Goal: Navigation & Orientation: Understand site structure

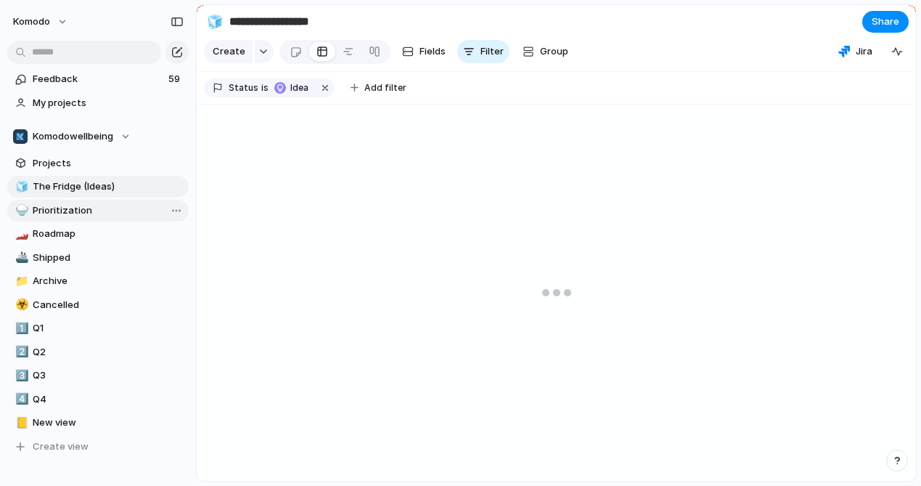
click at [63, 216] on span "Prioritization" at bounding box center [108, 210] width 151 height 15
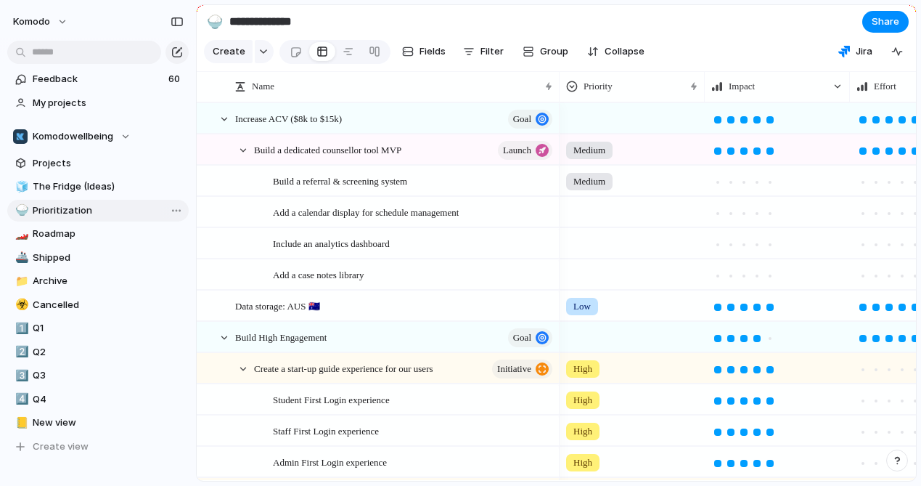
click at [60, 213] on span "Prioritization" at bounding box center [108, 210] width 151 height 15
click at [53, 235] on span "Roadmap" at bounding box center [108, 234] width 151 height 15
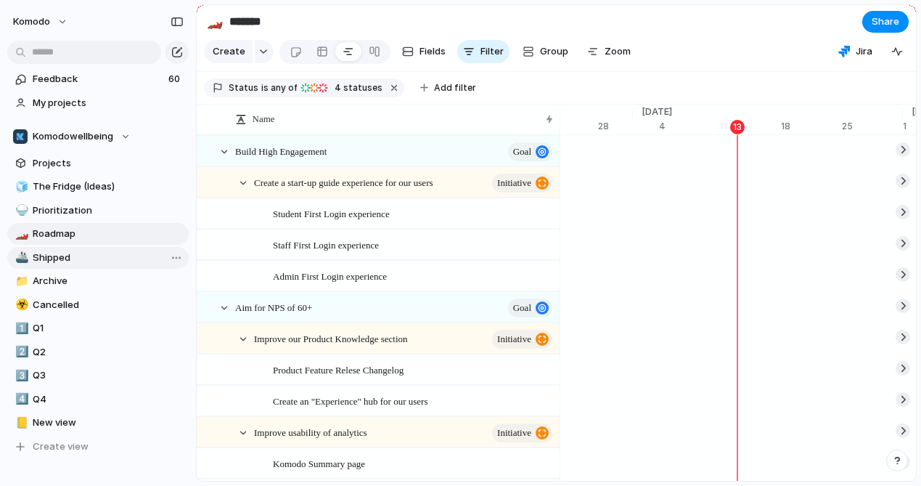
click at [65, 260] on span "Shipped" at bounding box center [108, 257] width 151 height 15
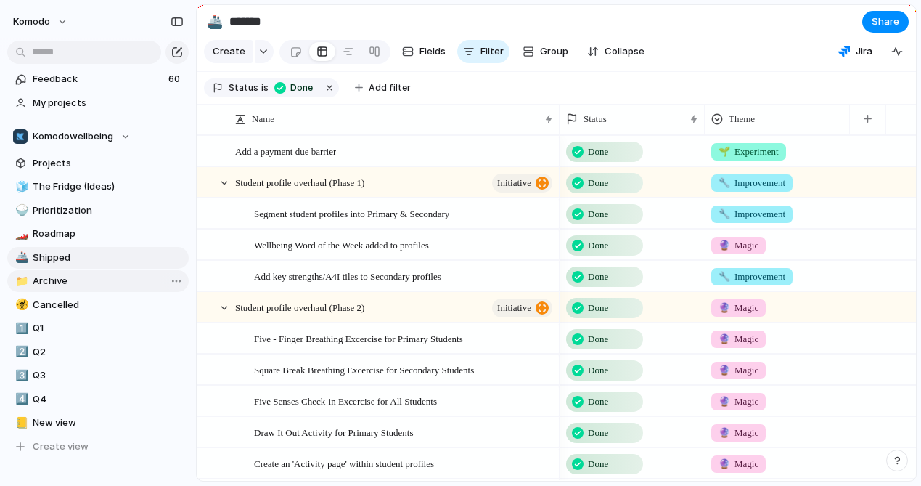
click at [56, 282] on span "Archive" at bounding box center [108, 281] width 151 height 15
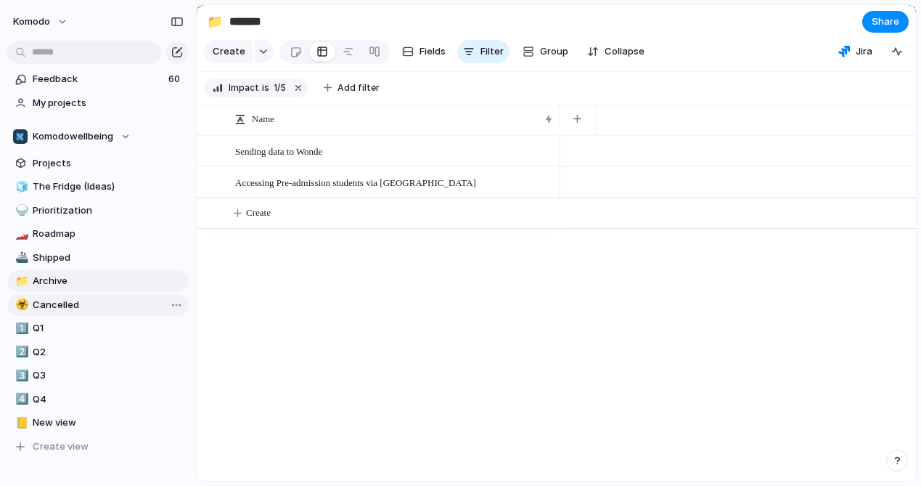
click at [52, 302] on span "Cancelled" at bounding box center [108, 305] width 151 height 15
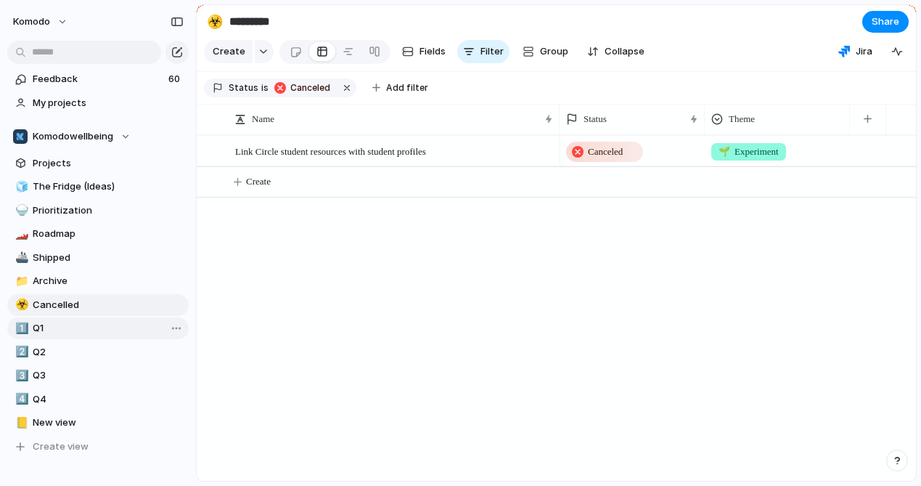
click at [41, 329] on span "Q1" at bounding box center [108, 328] width 151 height 15
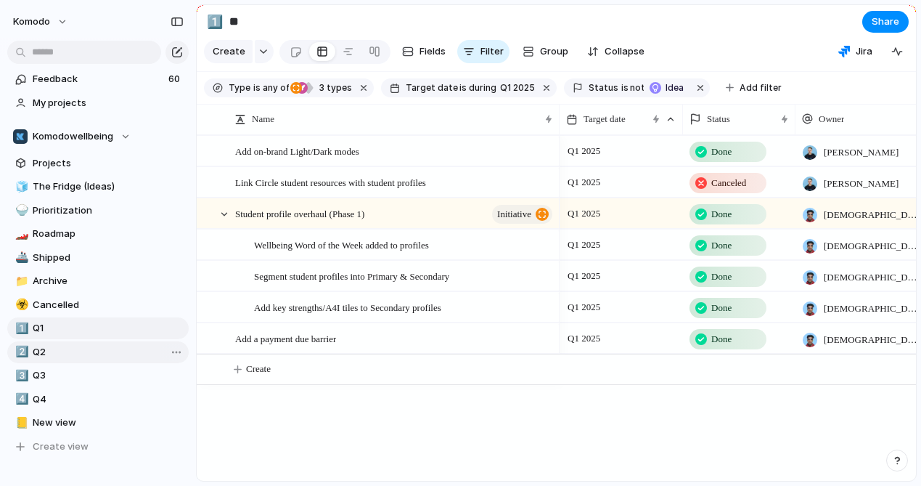
click at [49, 351] on span "Q2" at bounding box center [108, 352] width 151 height 15
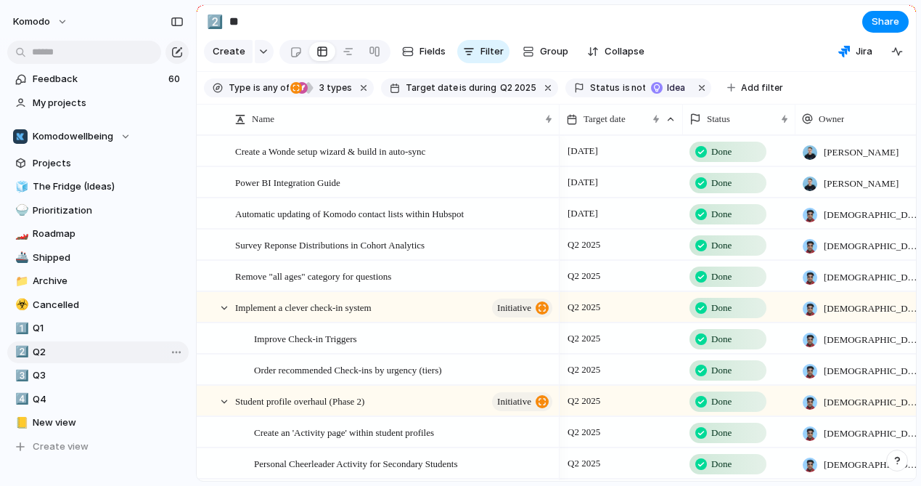
type input "**"
click at [49, 378] on section "Keep using Index You're approaching the free limit of 300 items Upgrade plan" at bounding box center [98, 432] width 196 height 109
click at [97, 138] on span "Komodowellbeing" at bounding box center [73, 136] width 81 height 15
click at [97, 138] on div "Komodowellbeing Create new team" at bounding box center [460, 243] width 921 height 486
